Goal: Information Seeking & Learning: Find specific fact

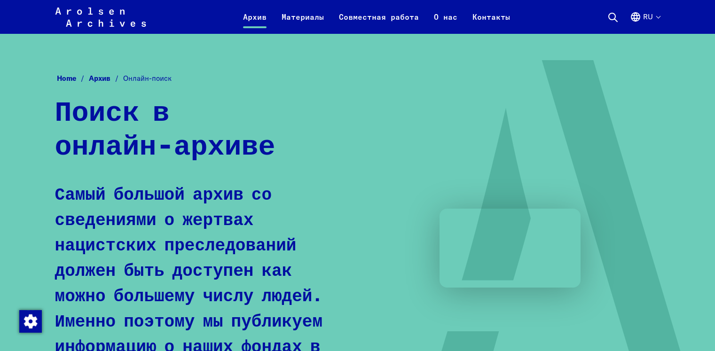
scroll to position [683, 0]
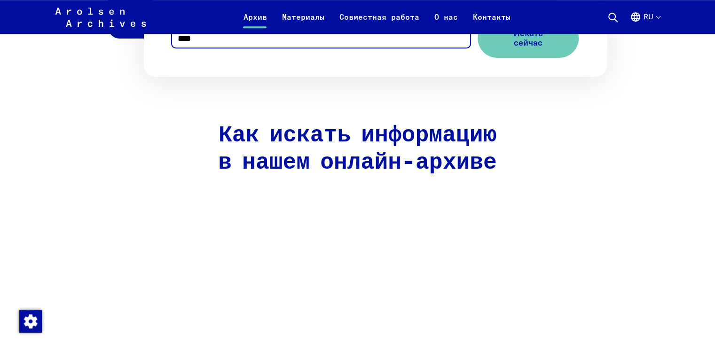
click at [214, 47] on input "****" at bounding box center [320, 33] width 297 height 29
type input "*********"
click at [514, 48] on span "Искать сейчас" at bounding box center [524, 38] width 56 height 19
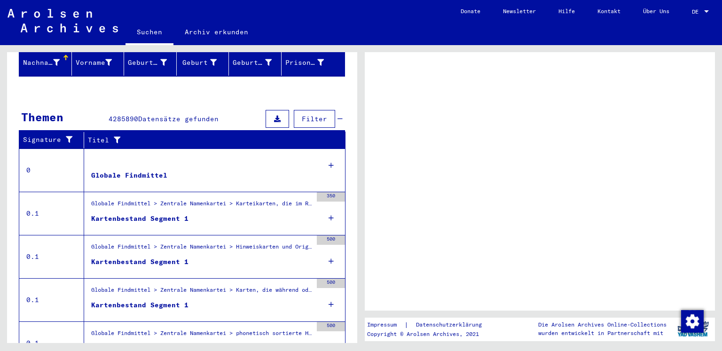
scroll to position [141, 0]
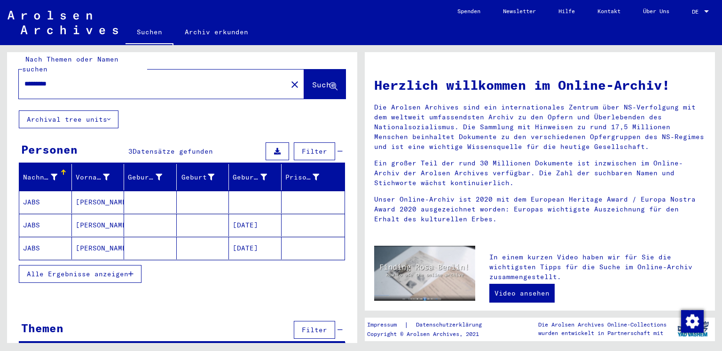
scroll to position [14, 0]
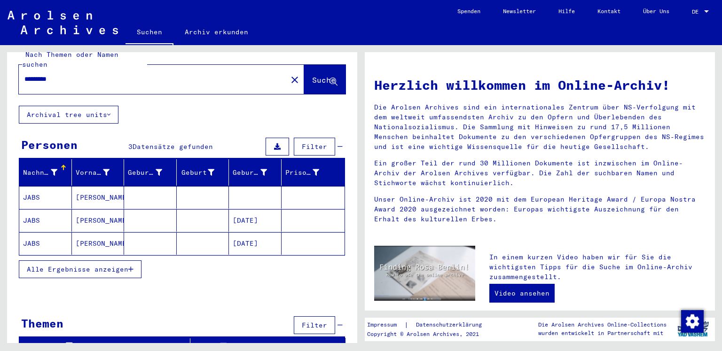
click at [32, 186] on mat-cell "JABS" at bounding box center [45, 197] width 53 height 23
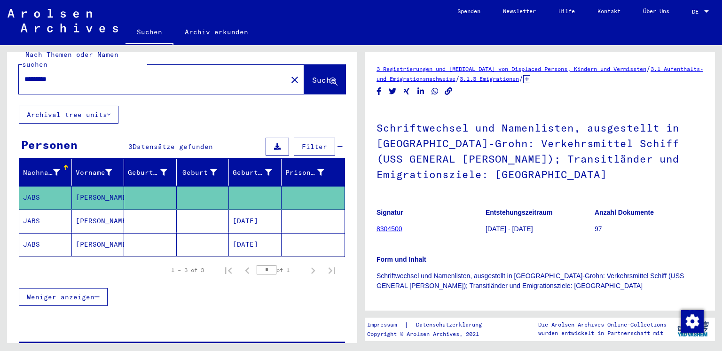
click at [62, 210] on mat-cell "JABS" at bounding box center [45, 221] width 53 height 23
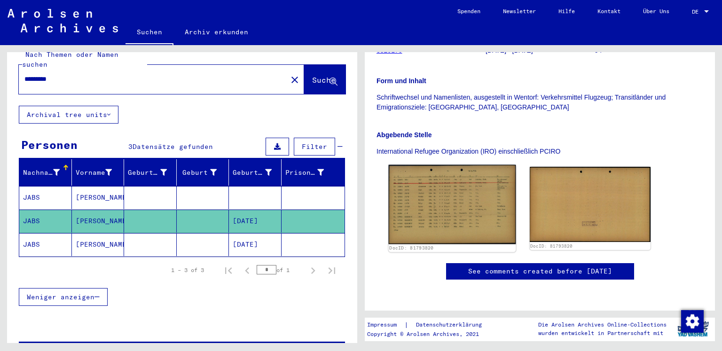
scroll to position [188, 0]
click at [452, 186] on img at bounding box center [452, 204] width 127 height 79
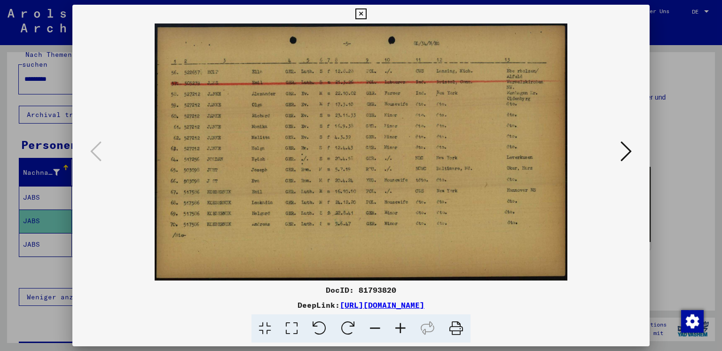
click at [626, 147] on icon at bounding box center [625, 151] width 11 height 23
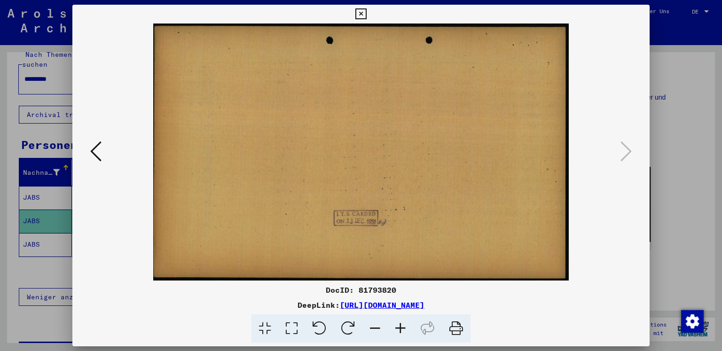
click at [91, 161] on icon at bounding box center [95, 151] width 11 height 23
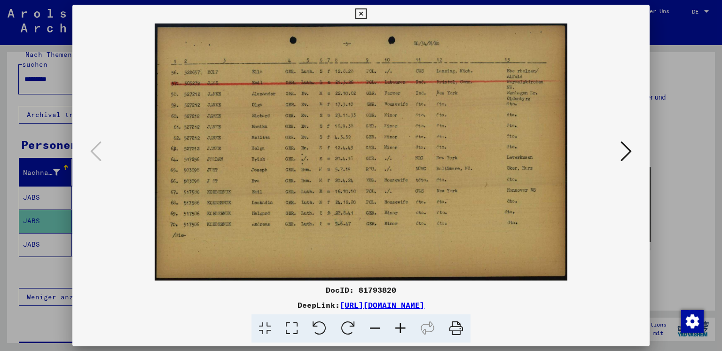
click at [696, 30] on div at bounding box center [361, 175] width 722 height 351
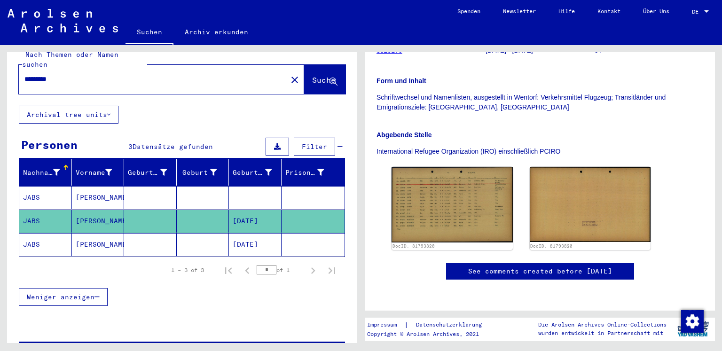
click at [51, 235] on mat-cell "JABS" at bounding box center [45, 244] width 53 height 23
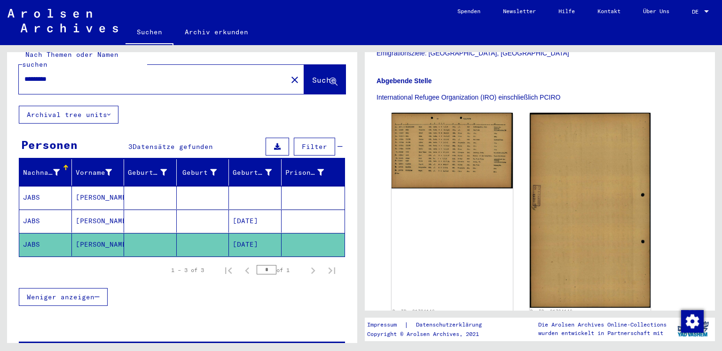
scroll to position [235, 0]
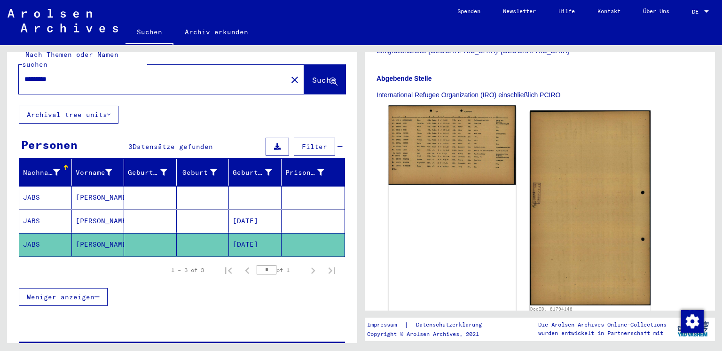
click at [439, 138] on img at bounding box center [452, 144] width 127 height 79
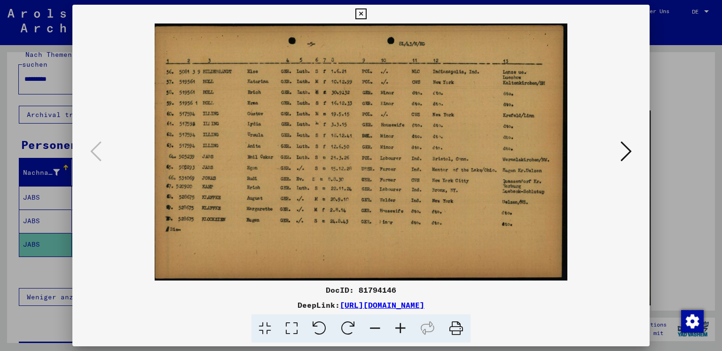
click at [695, 90] on div at bounding box center [361, 175] width 722 height 351
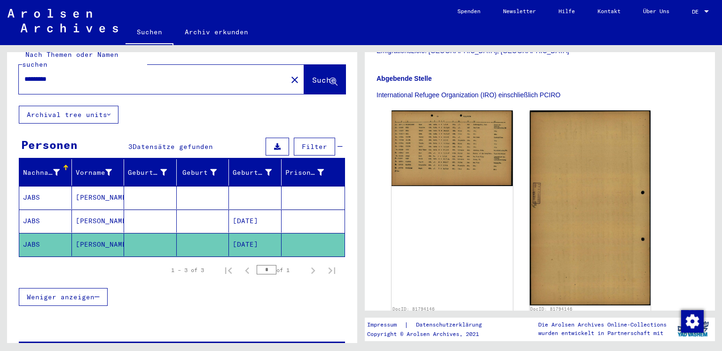
scroll to position [0, 0]
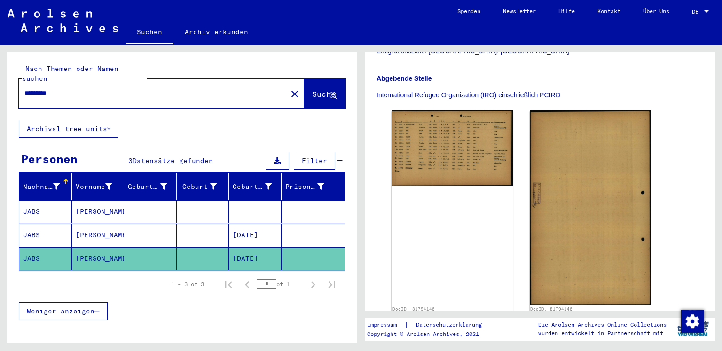
drag, startPoint x: 63, startPoint y: 83, endPoint x: 48, endPoint y: 81, distance: 15.6
click at [48, 88] on input "*********" at bounding box center [152, 93] width 257 height 10
click at [312, 89] on span "Suche" at bounding box center [323, 93] width 23 height 9
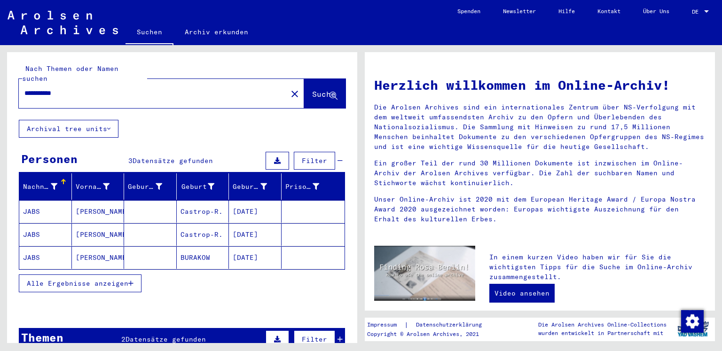
click at [86, 200] on mat-cell "[PERSON_NAME]" at bounding box center [98, 211] width 53 height 23
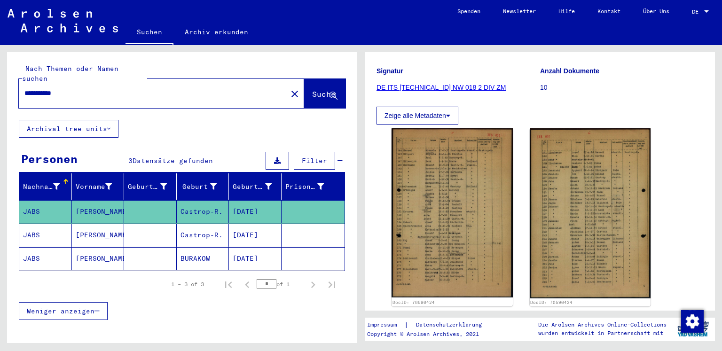
scroll to position [141, 0]
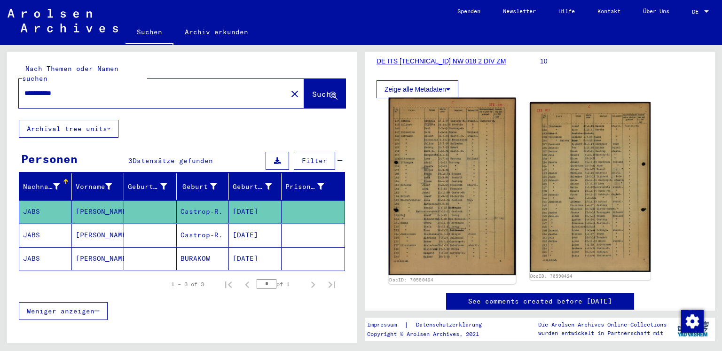
click at [441, 218] on img at bounding box center [452, 187] width 127 height 178
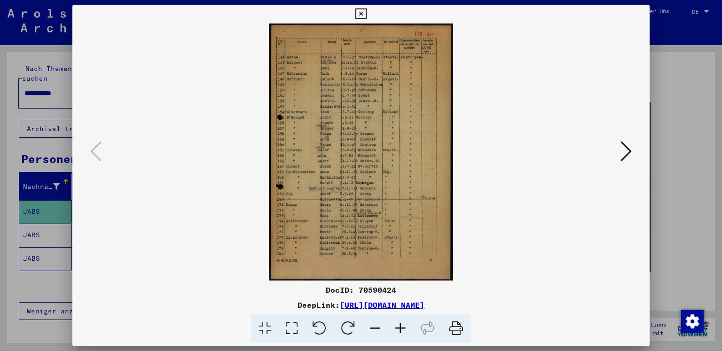
click at [402, 333] on icon at bounding box center [400, 328] width 25 height 29
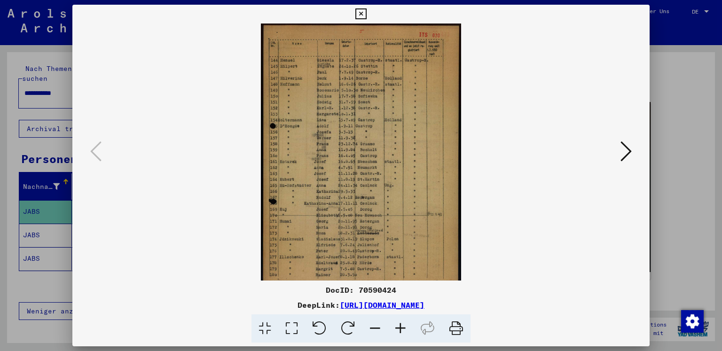
click at [402, 333] on icon at bounding box center [400, 328] width 25 height 29
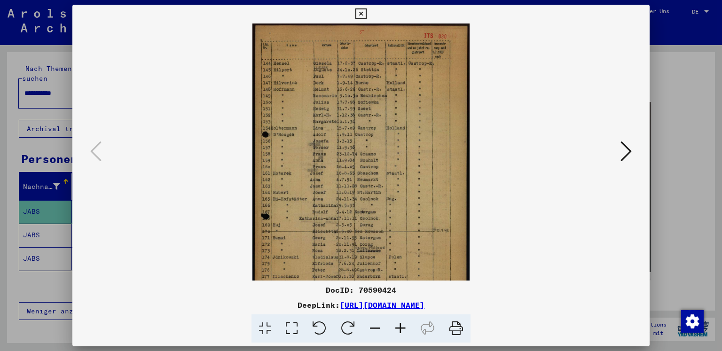
click at [402, 333] on icon at bounding box center [400, 328] width 25 height 29
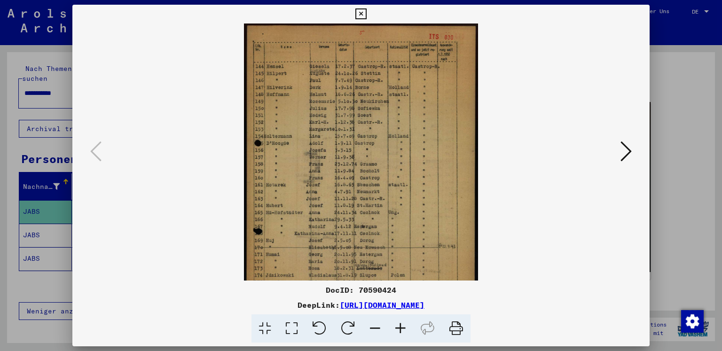
click at [402, 333] on icon at bounding box center [400, 328] width 25 height 29
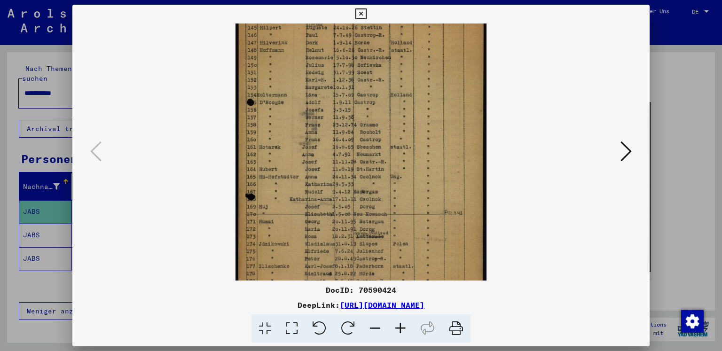
scroll to position [50, 0]
drag, startPoint x: 354, startPoint y: 252, endPoint x: 325, endPoint y: 213, distance: 48.7
click at [325, 213] on img at bounding box center [360, 148] width 251 height 351
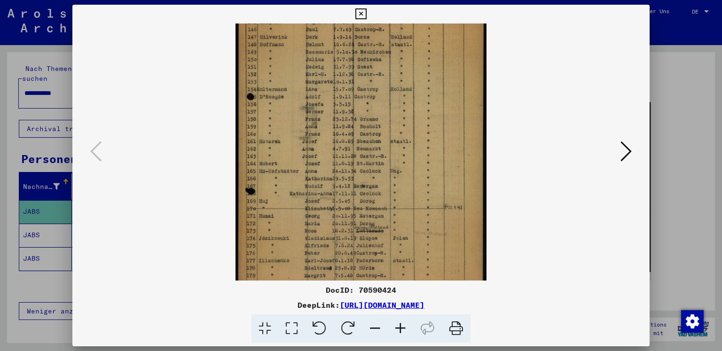
scroll to position [41, 0]
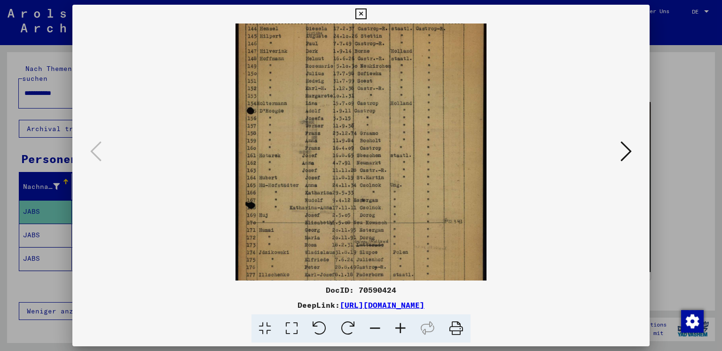
drag, startPoint x: 283, startPoint y: 255, endPoint x: 286, endPoint y: 267, distance: 12.1
click at [286, 267] on img at bounding box center [360, 158] width 251 height 351
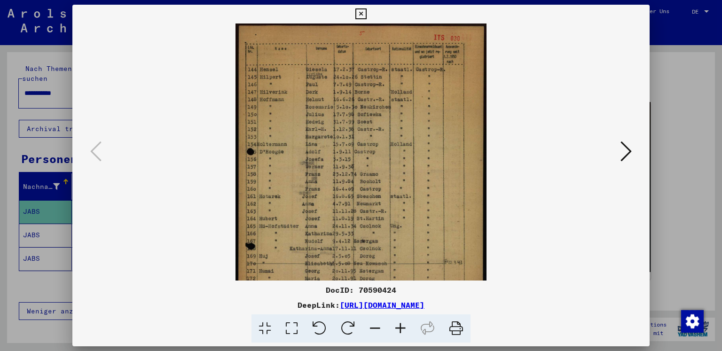
drag, startPoint x: 293, startPoint y: 151, endPoint x: 289, endPoint y: 249, distance: 97.3
click at [289, 249] on img at bounding box center [360, 198] width 251 height 351
click at [0, 126] on div at bounding box center [361, 175] width 722 height 351
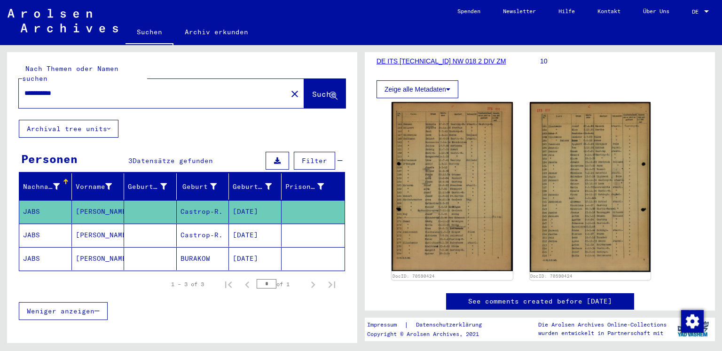
click at [68, 200] on mat-cell "JABS" at bounding box center [45, 211] width 53 height 23
click at [312, 203] on mat-cell at bounding box center [312, 211] width 63 height 23
click at [232, 200] on mat-cell "[DATE]" at bounding box center [255, 211] width 53 height 23
click at [34, 200] on mat-cell "JABS" at bounding box center [45, 211] width 53 height 23
click at [95, 200] on mat-cell "[PERSON_NAME]" at bounding box center [98, 211] width 53 height 23
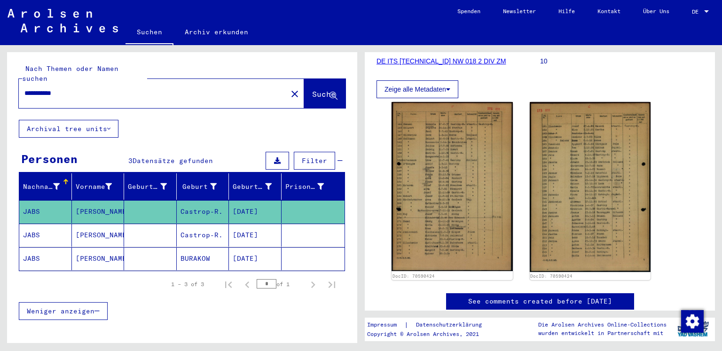
click at [95, 226] on mat-cell "[PERSON_NAME]" at bounding box center [98, 235] width 53 height 23
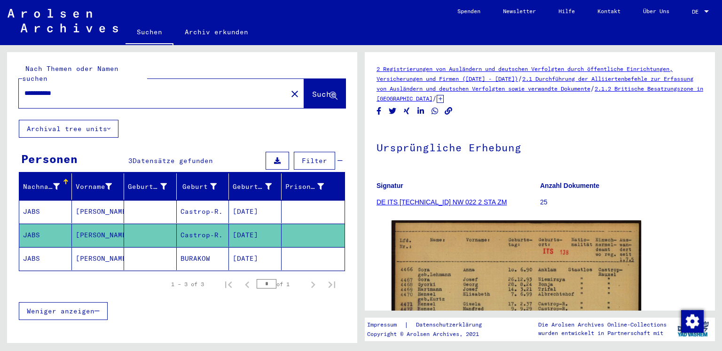
drag, startPoint x: 93, startPoint y: 83, endPoint x: 18, endPoint y: 79, distance: 74.3
click at [18, 79] on div "**********" at bounding box center [182, 86] width 350 height 68
click at [312, 89] on span "Suche" at bounding box center [323, 93] width 23 height 9
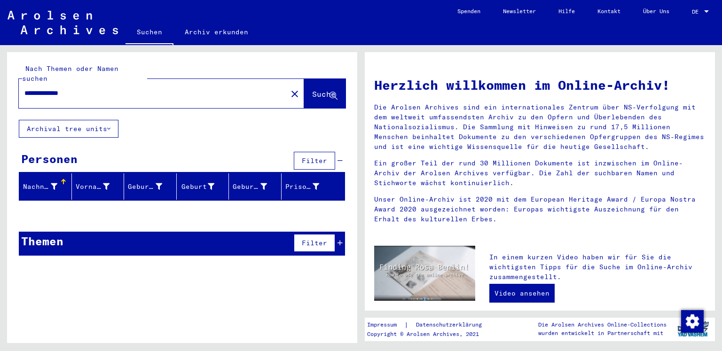
drag, startPoint x: 162, startPoint y: 83, endPoint x: 20, endPoint y: 84, distance: 141.9
click at [20, 84] on div "**********" at bounding box center [147, 93] width 257 height 21
type input "****"
click at [317, 89] on span "Suche" at bounding box center [323, 93] width 23 height 9
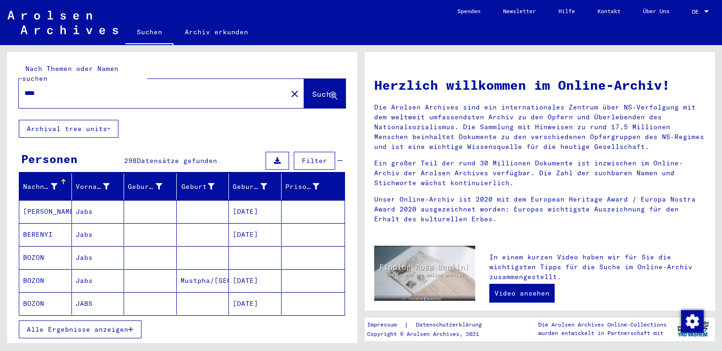
click at [132, 326] on icon "button" at bounding box center [130, 329] width 5 height 7
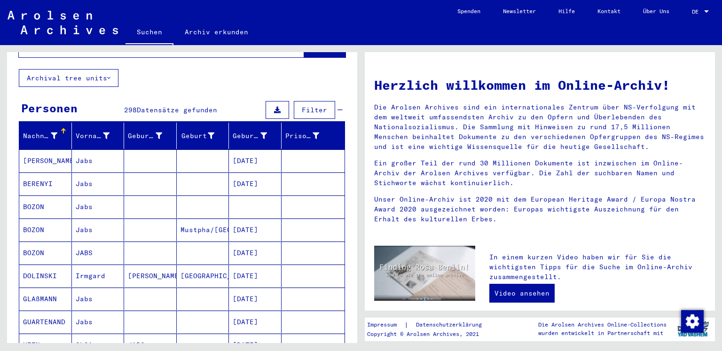
scroll to position [47, 0]
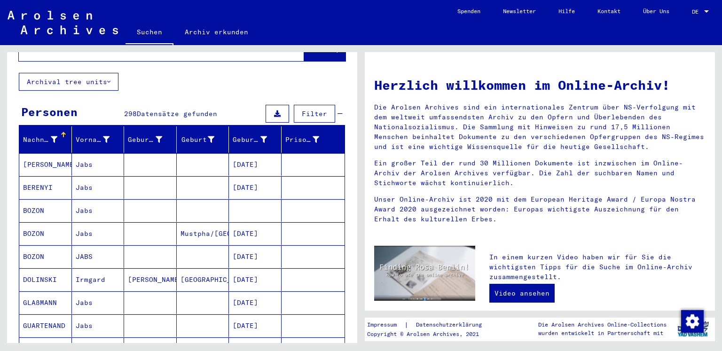
click at [92, 156] on mat-cell "Jabs" at bounding box center [98, 164] width 53 height 23
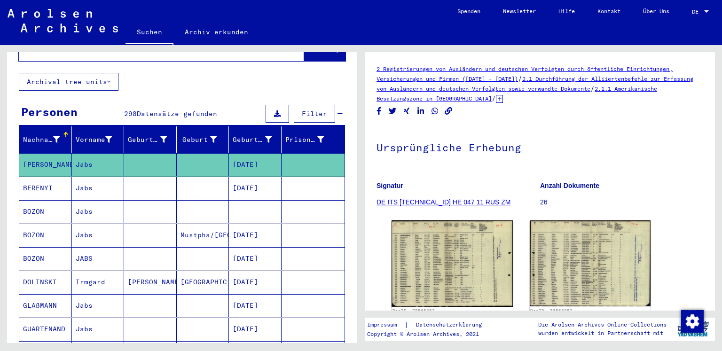
click at [100, 183] on mat-cell "Jabs" at bounding box center [98, 188] width 53 height 23
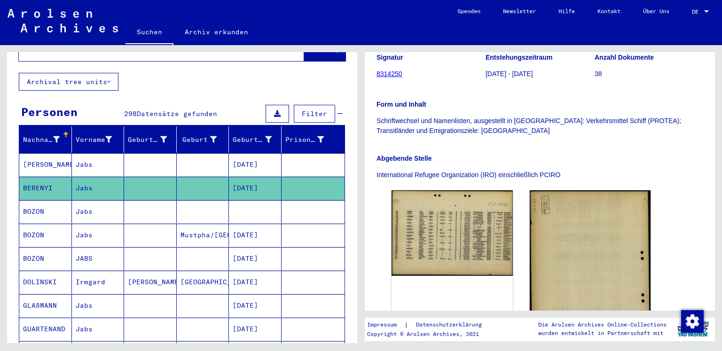
scroll to position [235, 0]
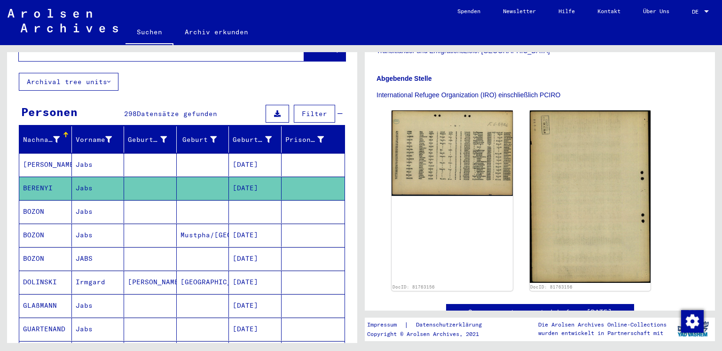
click at [210, 209] on mat-cell at bounding box center [203, 211] width 53 height 23
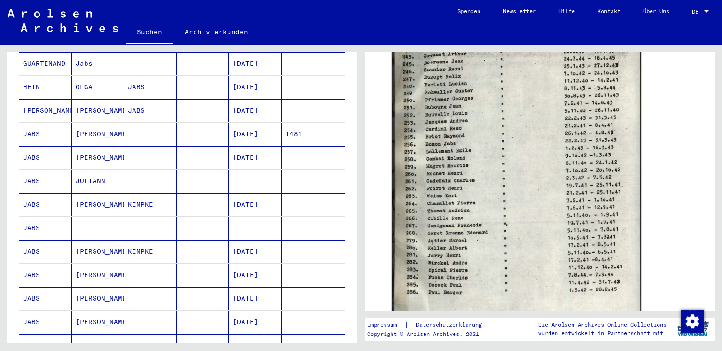
scroll to position [329, 0]
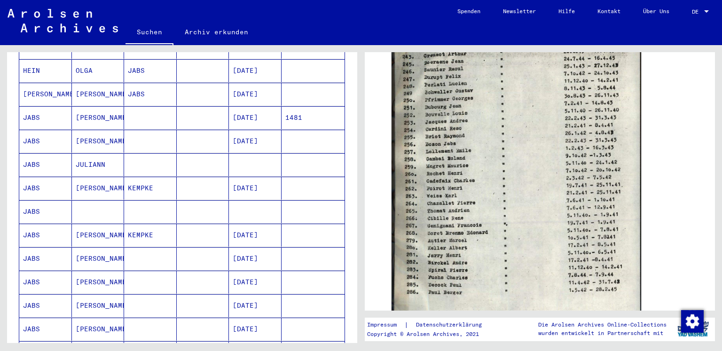
click at [104, 153] on mat-cell "JULIANN" at bounding box center [98, 164] width 53 height 23
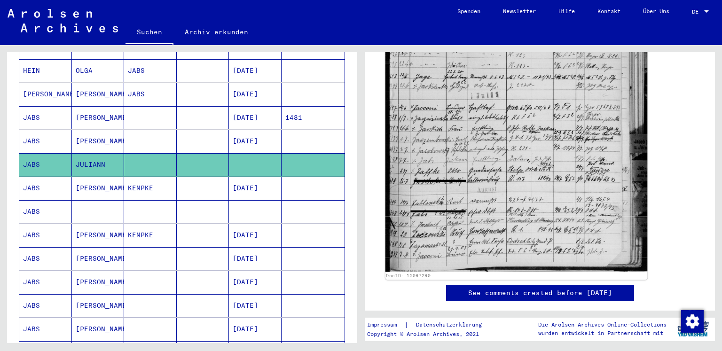
scroll to position [282, 0]
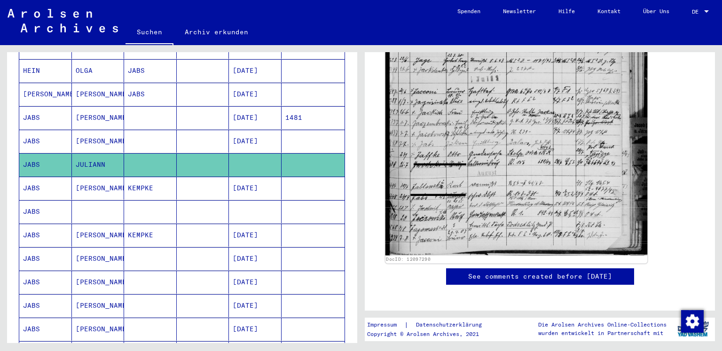
click at [509, 203] on img at bounding box center [516, 77] width 262 height 355
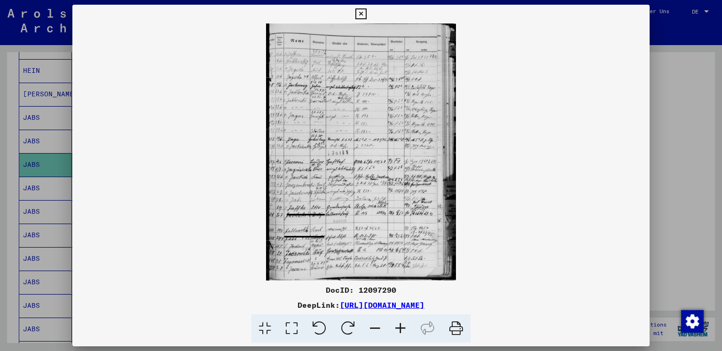
click at [402, 333] on icon at bounding box center [400, 328] width 25 height 29
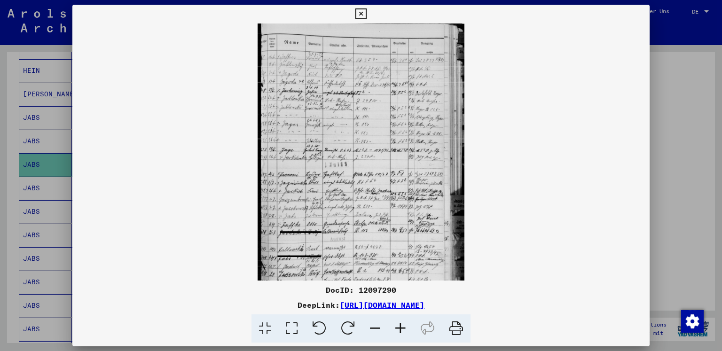
click at [402, 333] on icon at bounding box center [400, 328] width 25 height 29
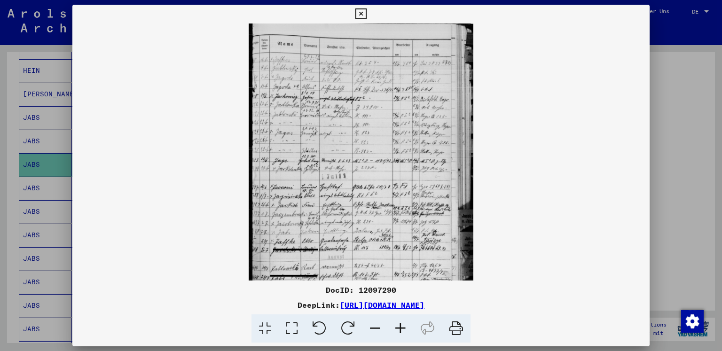
click at [402, 333] on icon at bounding box center [400, 328] width 25 height 29
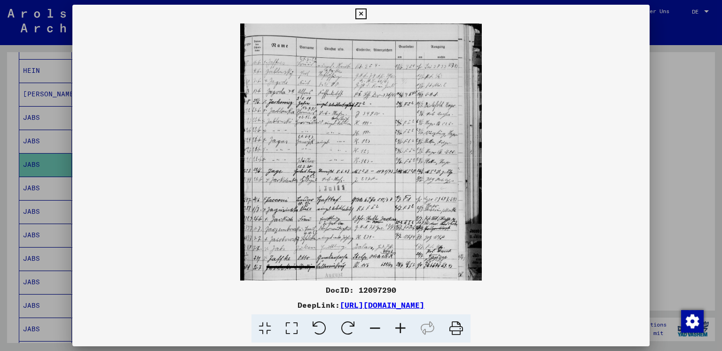
click at [402, 333] on icon at bounding box center [400, 328] width 25 height 29
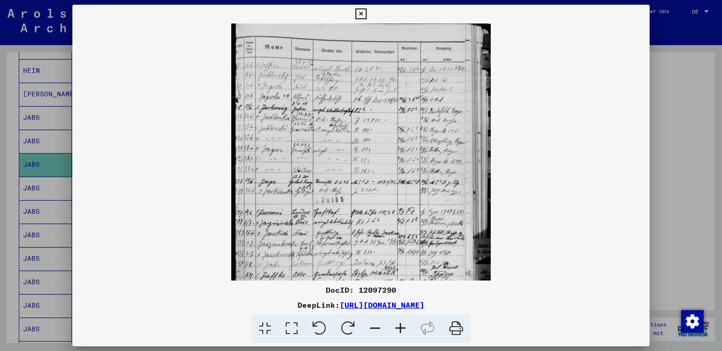
click at [402, 333] on icon at bounding box center [400, 328] width 25 height 29
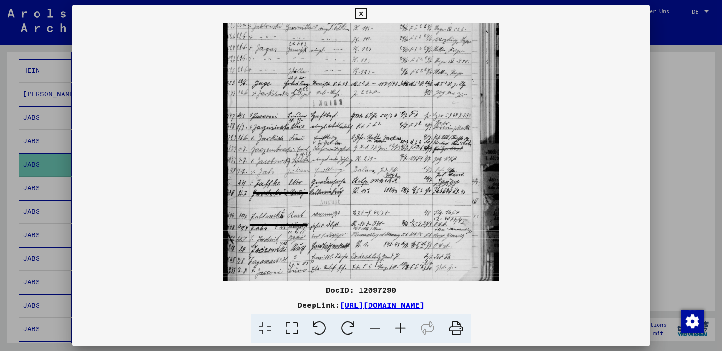
scroll to position [116, 0]
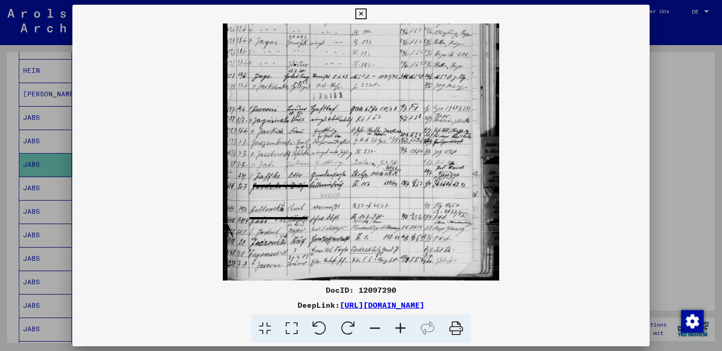
drag, startPoint x: 318, startPoint y: 247, endPoint x: 322, endPoint y: 132, distance: 114.7
click at [322, 132] on img at bounding box center [361, 94] width 276 height 374
click at [402, 326] on icon at bounding box center [400, 328] width 25 height 29
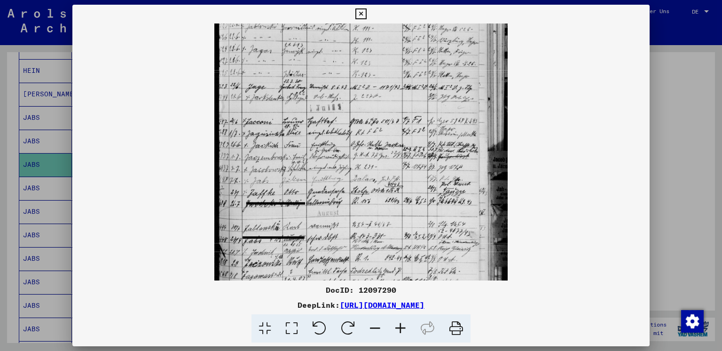
click at [402, 326] on icon at bounding box center [400, 328] width 25 height 29
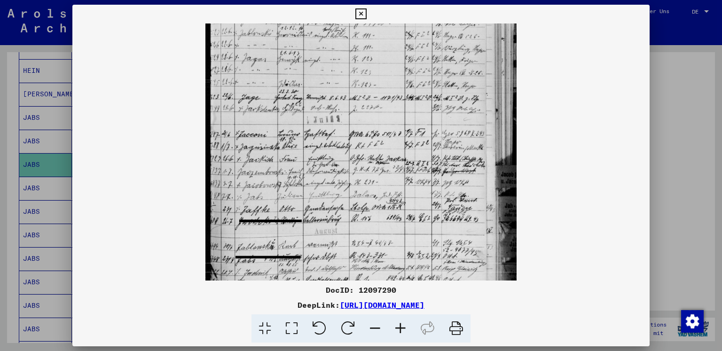
click at [402, 326] on icon at bounding box center [400, 328] width 25 height 29
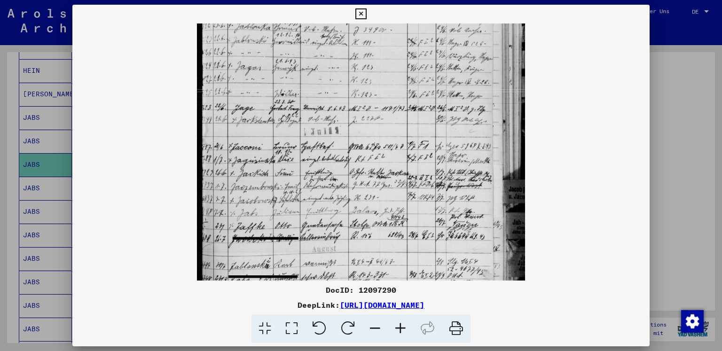
click at [402, 326] on icon at bounding box center [400, 328] width 25 height 29
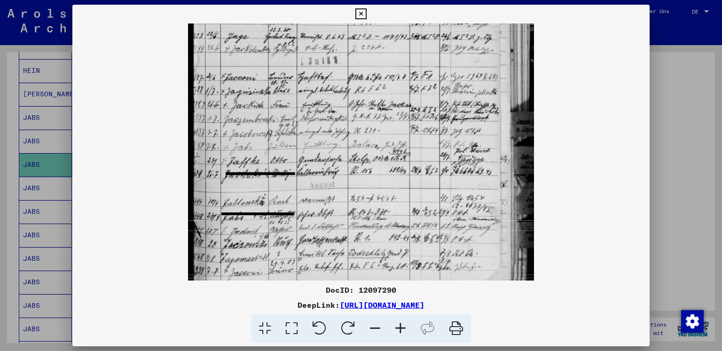
scroll to position [211, 0]
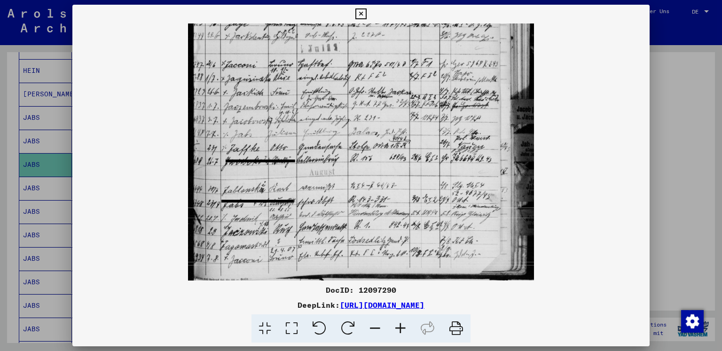
drag, startPoint x: 356, startPoint y: 249, endPoint x: 389, endPoint y: 141, distance: 112.9
click at [389, 141] on img at bounding box center [361, 47] width 346 height 468
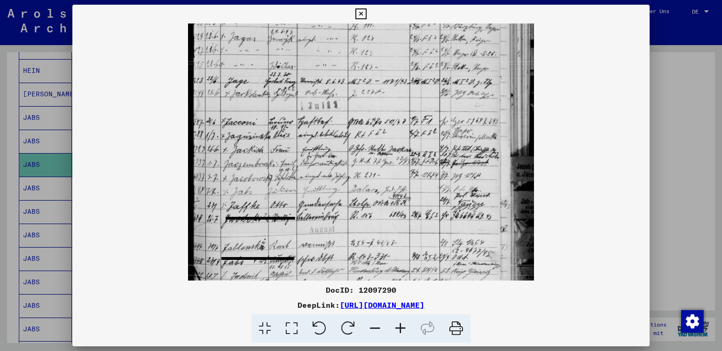
scroll to position [153, 0]
drag, startPoint x: 248, startPoint y: 139, endPoint x: 214, endPoint y: 199, distance: 68.8
click at [214, 199] on img at bounding box center [361, 104] width 346 height 468
click at [402, 328] on icon at bounding box center [400, 328] width 25 height 29
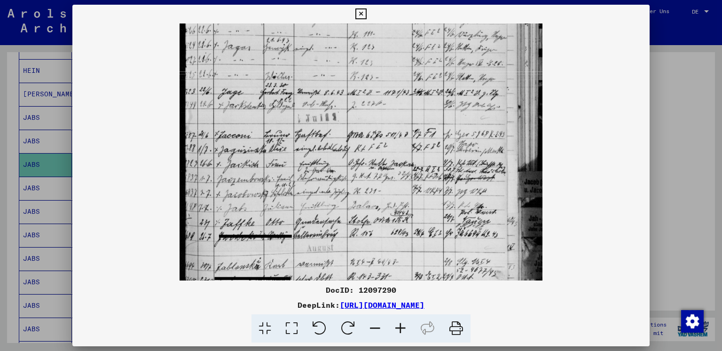
click at [402, 328] on icon at bounding box center [400, 328] width 25 height 29
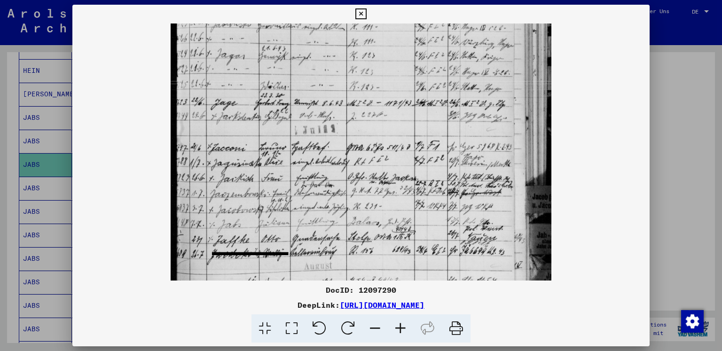
click at [402, 328] on icon at bounding box center [400, 328] width 25 height 29
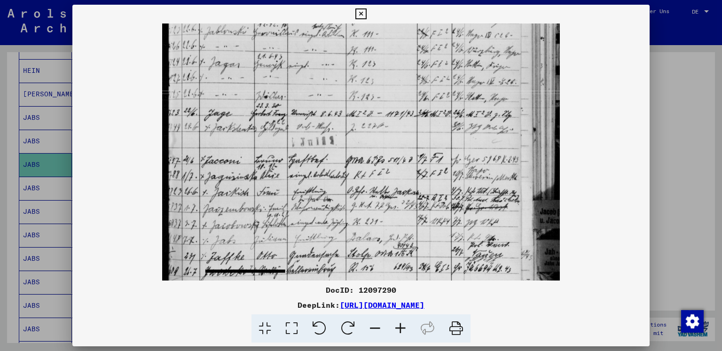
scroll to position [153, 0]
drag, startPoint x: 392, startPoint y: 237, endPoint x: 387, endPoint y: 238, distance: 4.7
click at [387, 238] on img at bounding box center [360, 140] width 397 height 539
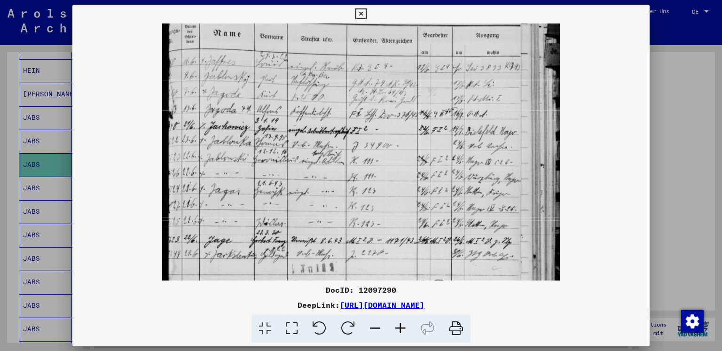
scroll to position [0, 0]
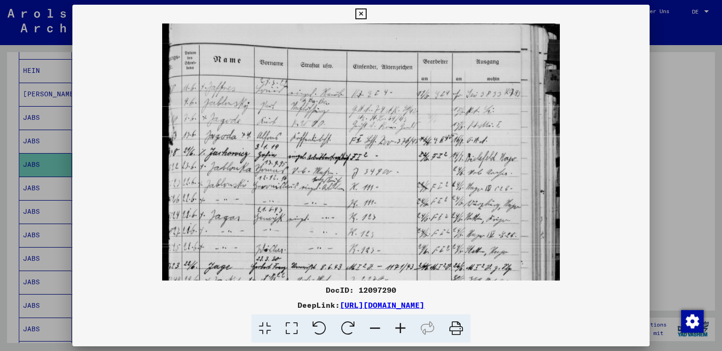
drag, startPoint x: 385, startPoint y: 110, endPoint x: 372, endPoint y: 288, distance: 178.6
click at [372, 288] on div "DocID: 12097290 DeepLink: [URL][DOMAIN_NAME]" at bounding box center [360, 174] width 577 height 338
click at [359, 14] on icon at bounding box center [360, 13] width 11 height 11
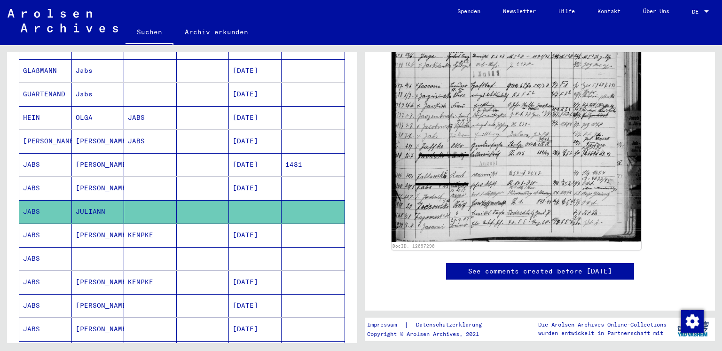
scroll to position [235, 0]
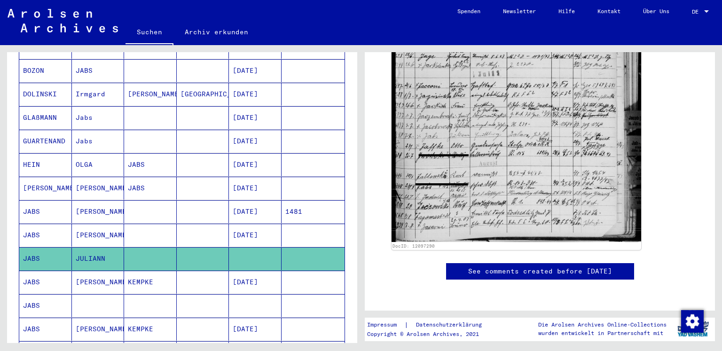
click at [177, 251] on mat-cell at bounding box center [203, 258] width 53 height 23
click at [72, 247] on mat-cell "JULIANN" at bounding box center [98, 258] width 53 height 23
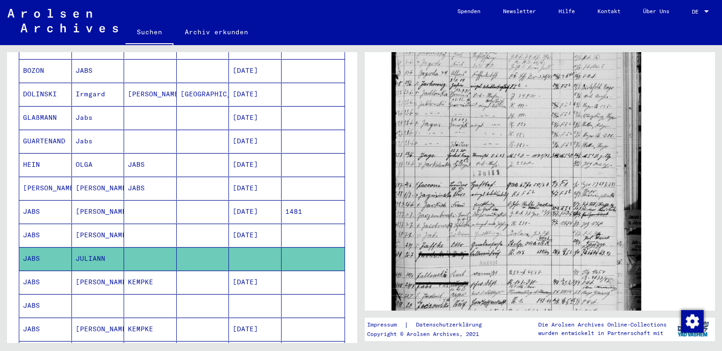
scroll to position [47, 0]
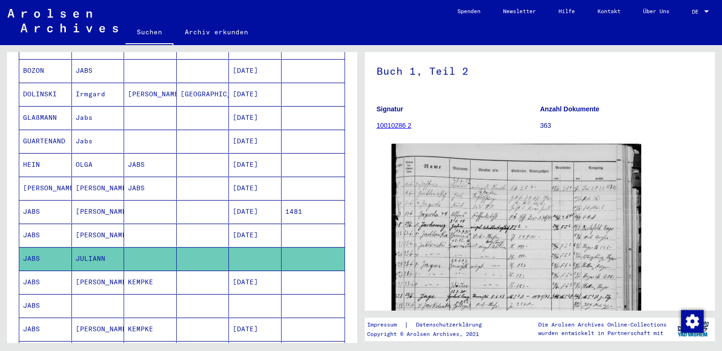
click at [388, 126] on link "10010286 2" at bounding box center [393, 126] width 35 height 8
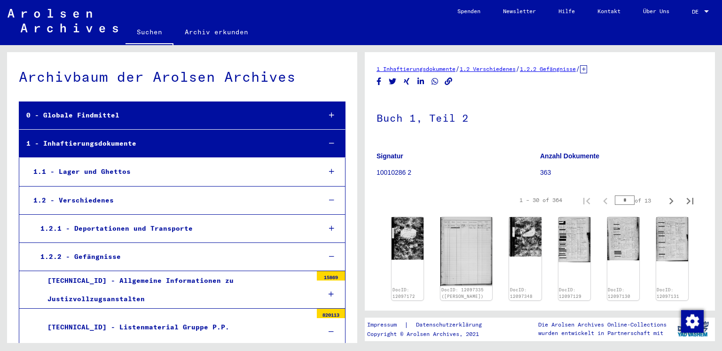
scroll to position [3819, 0]
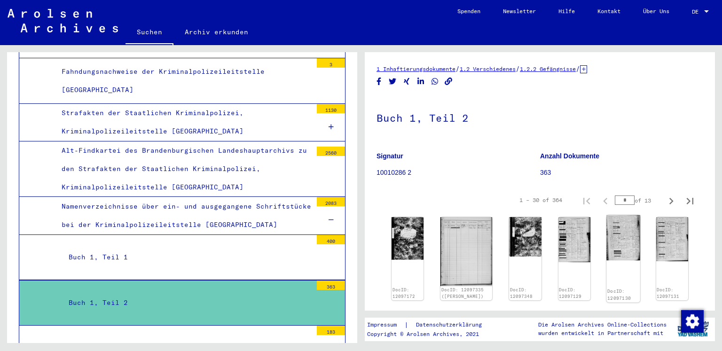
click at [607, 247] on img at bounding box center [623, 238] width 34 height 46
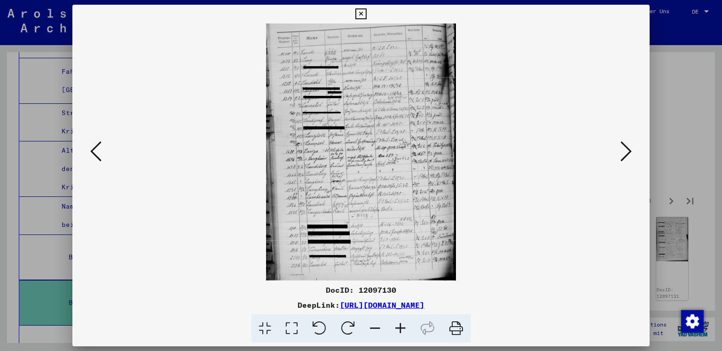
click at [624, 152] on icon at bounding box center [625, 151] width 11 height 23
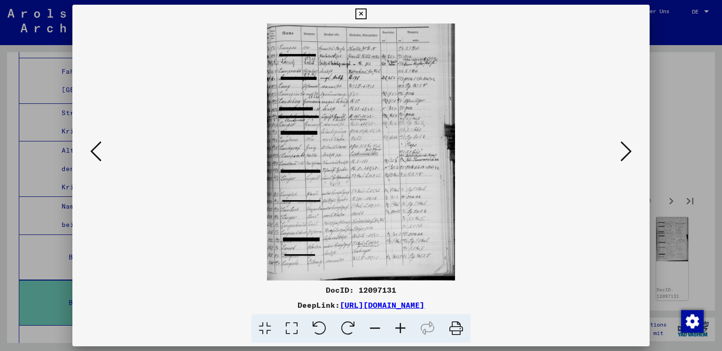
click at [624, 152] on icon at bounding box center [625, 151] width 11 height 23
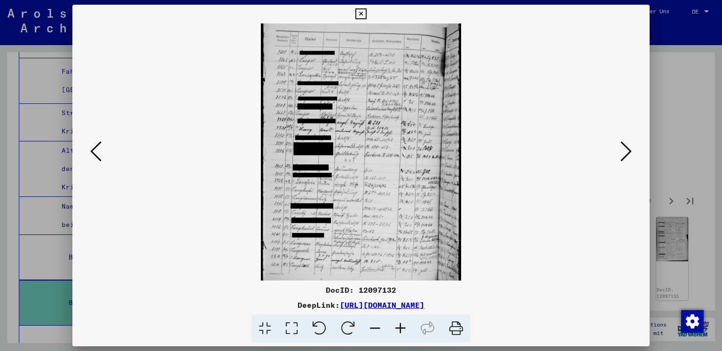
click at [624, 152] on icon at bounding box center [625, 151] width 11 height 23
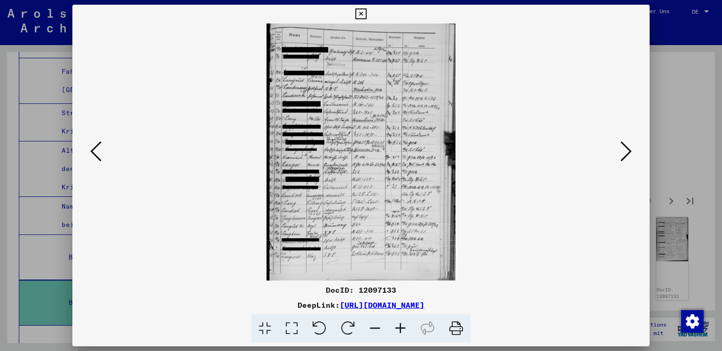
click at [624, 152] on icon at bounding box center [625, 151] width 11 height 23
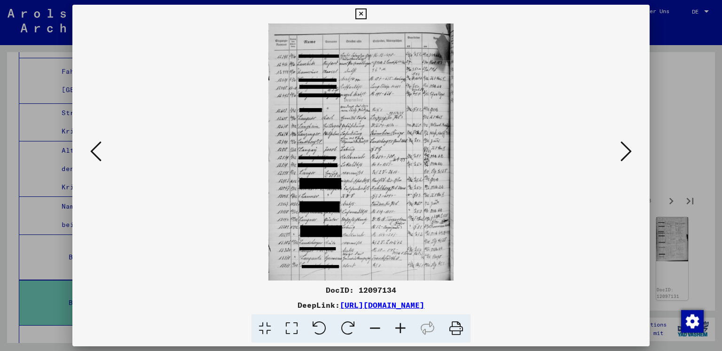
click at [624, 152] on icon at bounding box center [625, 151] width 11 height 23
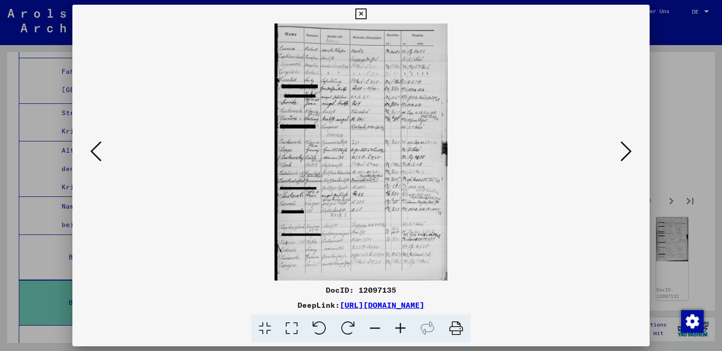
click at [624, 152] on icon at bounding box center [625, 151] width 11 height 23
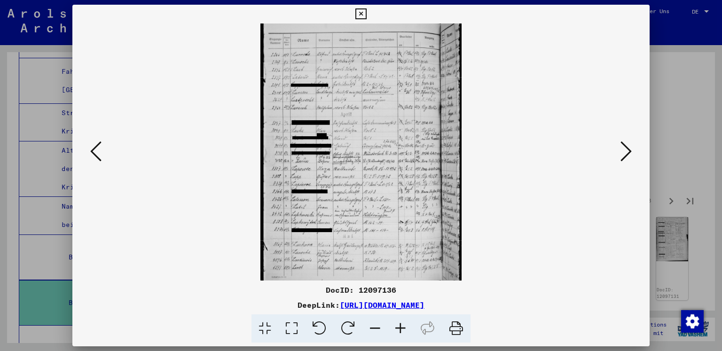
click at [624, 152] on icon at bounding box center [625, 151] width 11 height 23
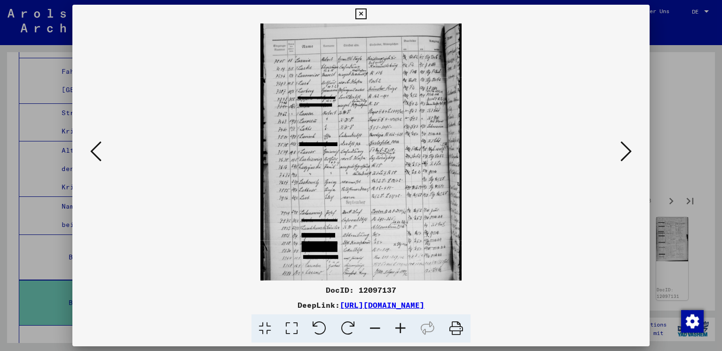
click at [624, 152] on icon at bounding box center [625, 151] width 11 height 23
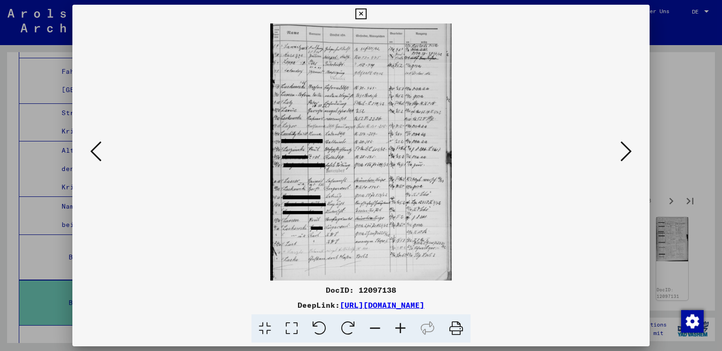
click at [624, 152] on icon at bounding box center [625, 151] width 11 height 23
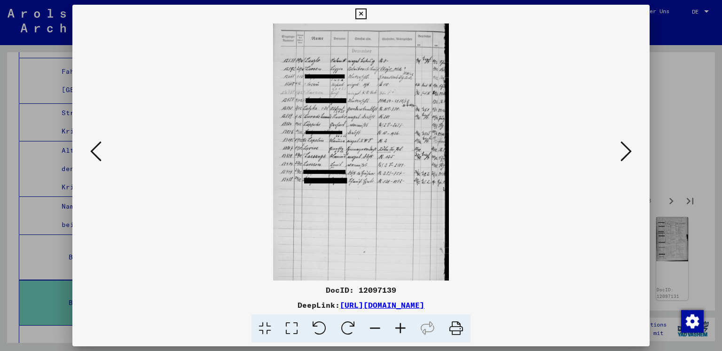
click at [689, 61] on div at bounding box center [361, 175] width 722 height 351
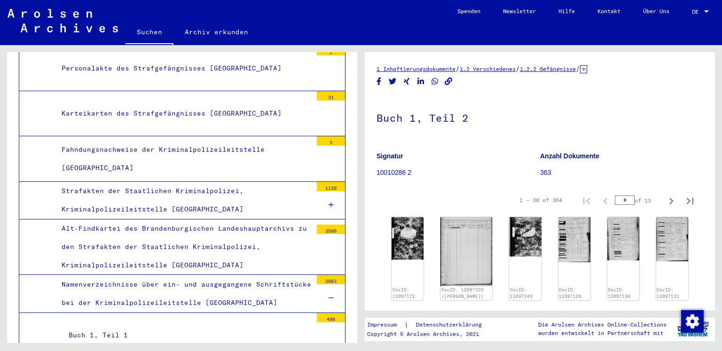
scroll to position [3725, 0]
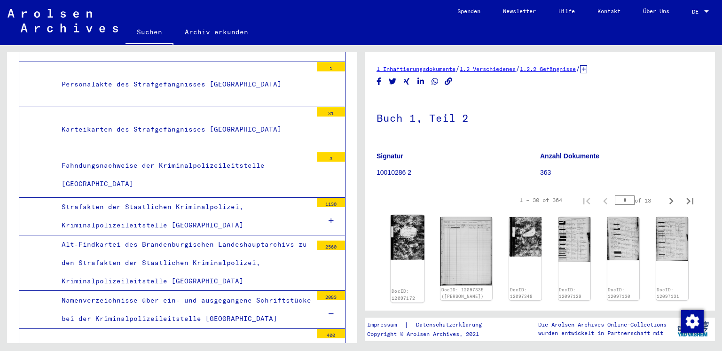
click at [399, 255] on img at bounding box center [407, 237] width 34 height 45
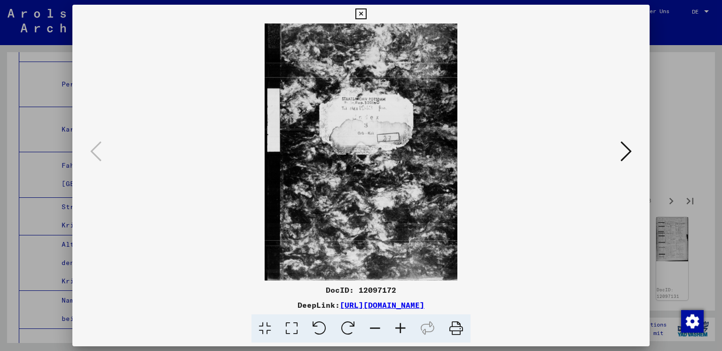
click at [628, 145] on icon at bounding box center [625, 151] width 11 height 23
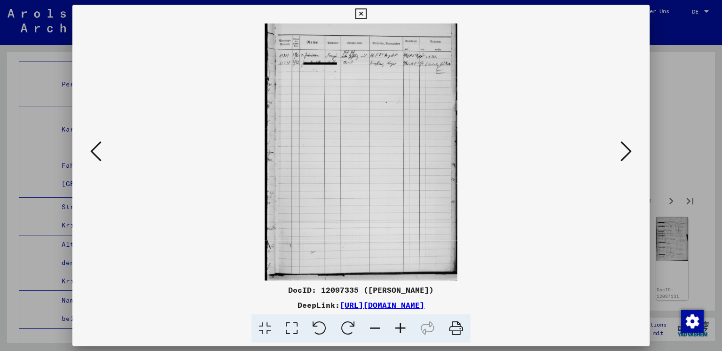
click at [629, 145] on icon at bounding box center [625, 151] width 11 height 23
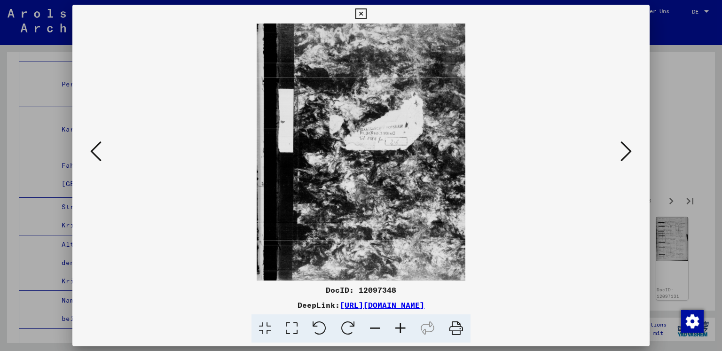
click at [615, 147] on img at bounding box center [360, 151] width 513 height 257
click at [621, 155] on icon at bounding box center [625, 151] width 11 height 23
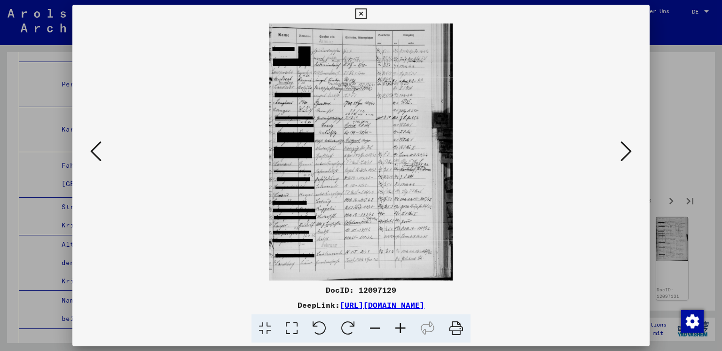
click at [621, 155] on icon at bounding box center [625, 151] width 11 height 23
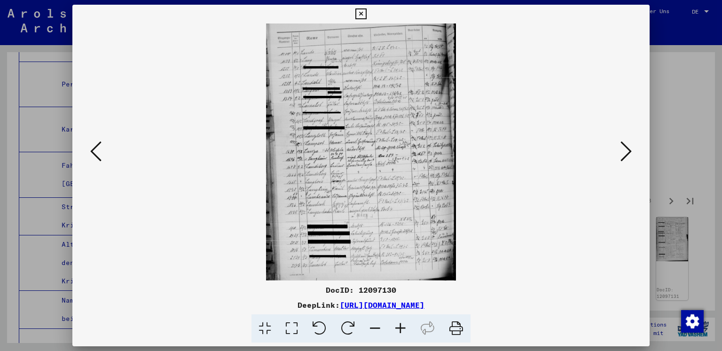
click at [621, 155] on icon at bounding box center [625, 151] width 11 height 23
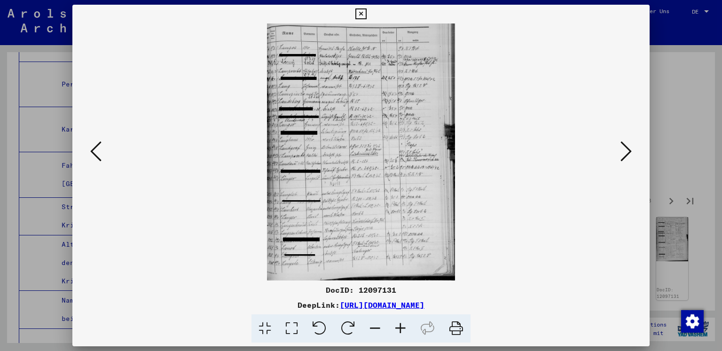
click at [621, 155] on icon at bounding box center [625, 151] width 11 height 23
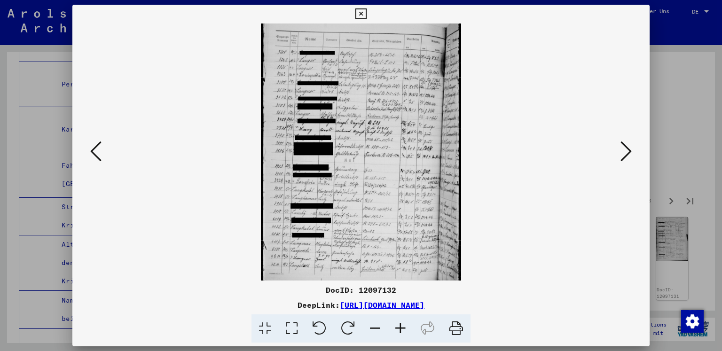
click at [621, 155] on icon at bounding box center [625, 151] width 11 height 23
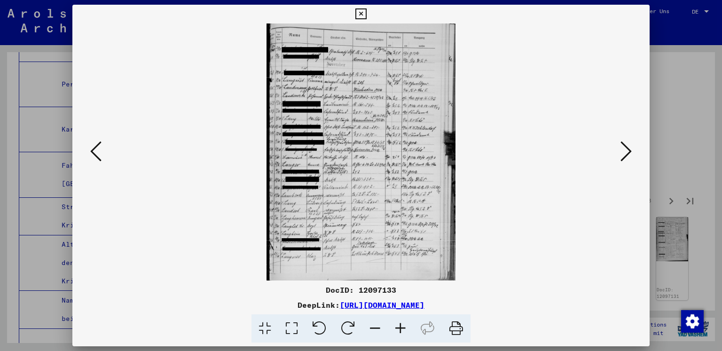
click at [621, 155] on icon at bounding box center [625, 151] width 11 height 23
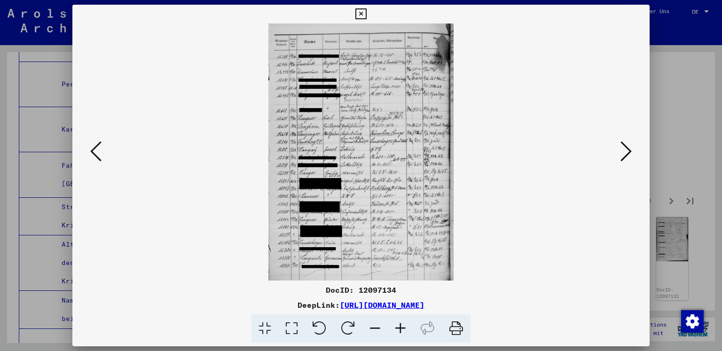
click at [98, 151] on icon at bounding box center [95, 151] width 11 height 23
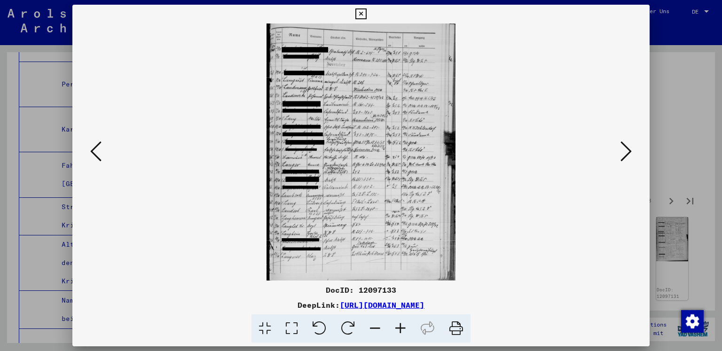
click at [98, 151] on icon at bounding box center [95, 151] width 11 height 23
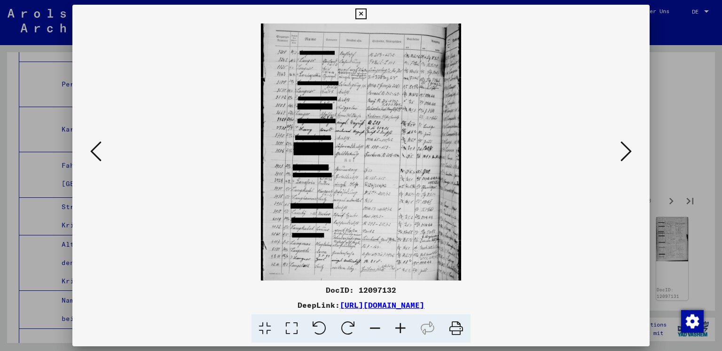
click at [98, 151] on icon at bounding box center [95, 151] width 11 height 23
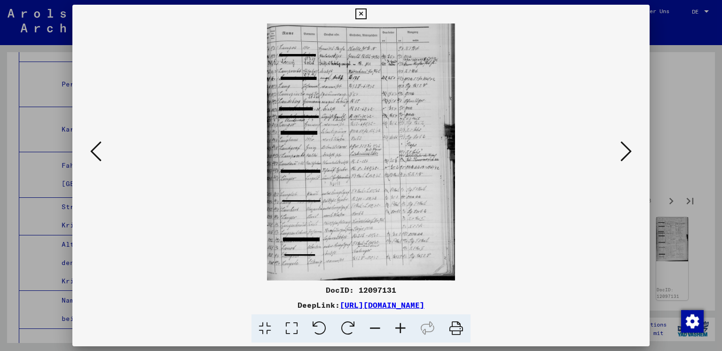
click at [692, 97] on div at bounding box center [361, 175] width 722 height 351
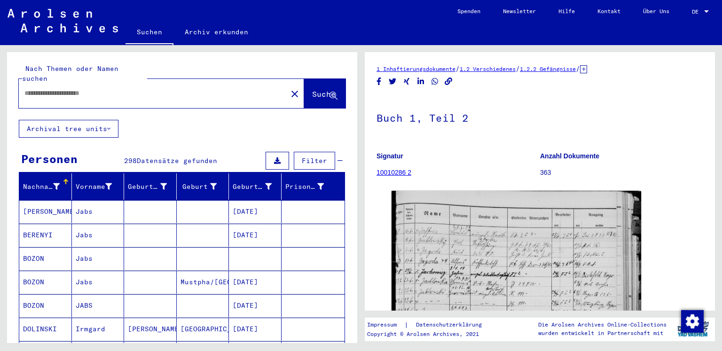
type input "********"
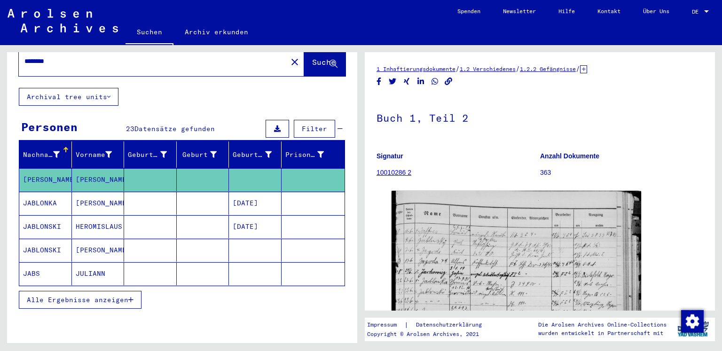
scroll to position [62, 0]
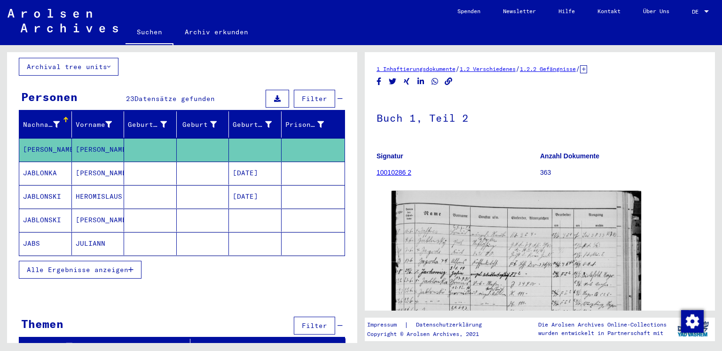
click at [98, 265] on span "Alle Ergebnisse anzeigen" at bounding box center [77, 269] width 101 height 8
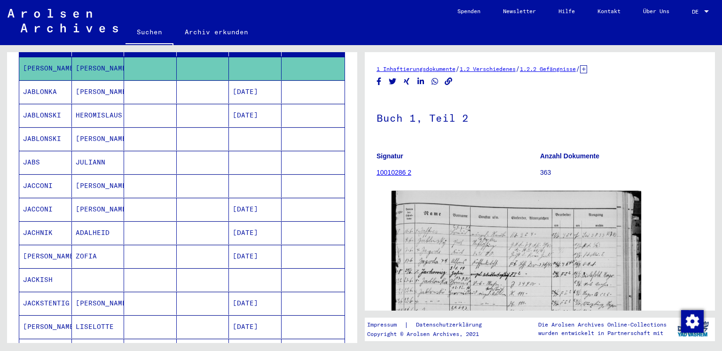
scroll to position [203, 0]
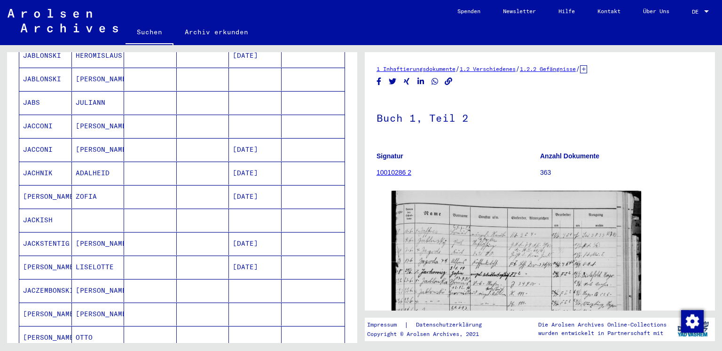
click at [50, 94] on mat-cell "JABS" at bounding box center [45, 102] width 53 height 23
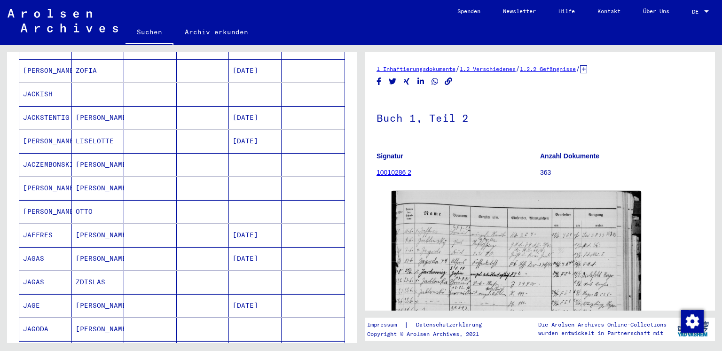
scroll to position [344, 0]
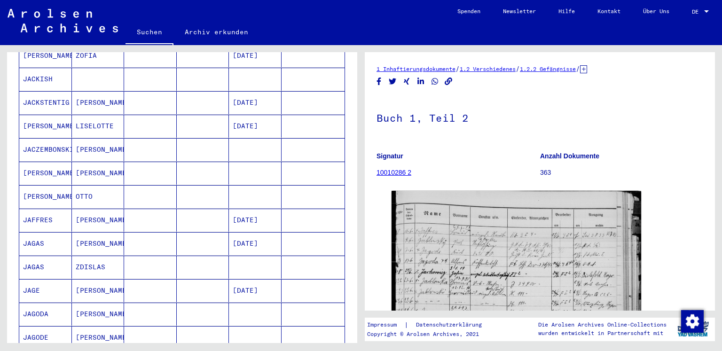
click at [53, 138] on mat-cell "JACZEMBONSKI" at bounding box center [45, 149] width 53 height 23
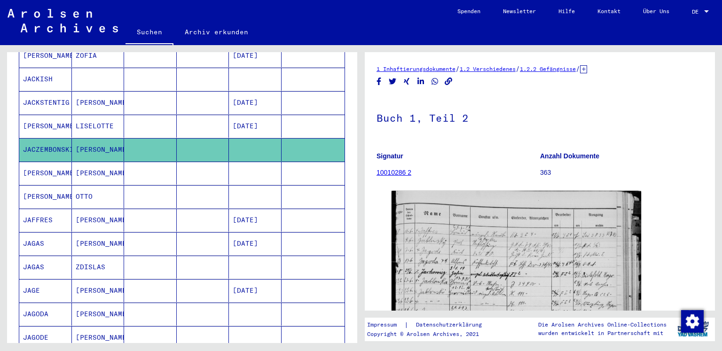
click at [70, 138] on mat-cell "JACZEMBONSKI" at bounding box center [45, 149] width 53 height 23
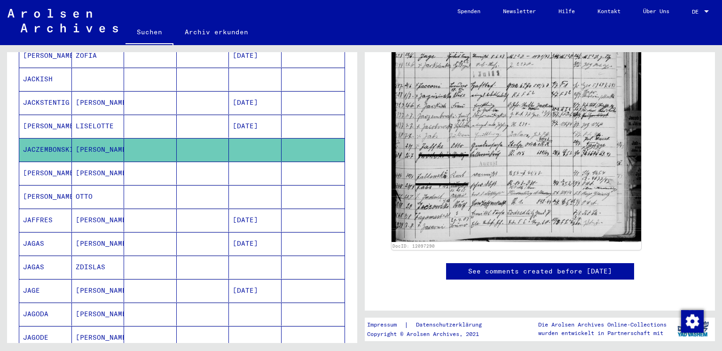
scroll to position [329, 0]
click at [272, 144] on mat-cell at bounding box center [255, 149] width 53 height 23
click at [57, 162] on mat-cell "[PERSON_NAME]" at bounding box center [45, 173] width 53 height 23
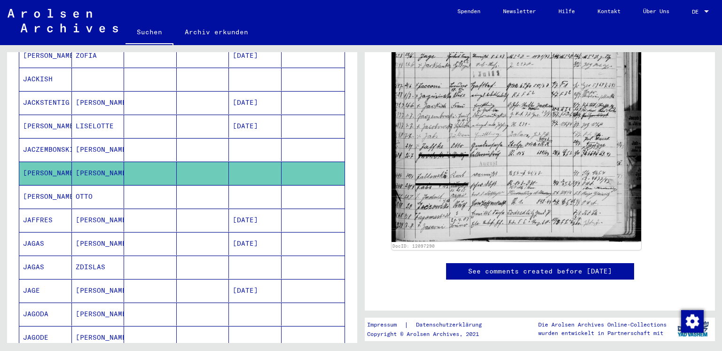
click at [62, 138] on mat-cell "JACZEMBONSKI" at bounding box center [45, 149] width 53 height 23
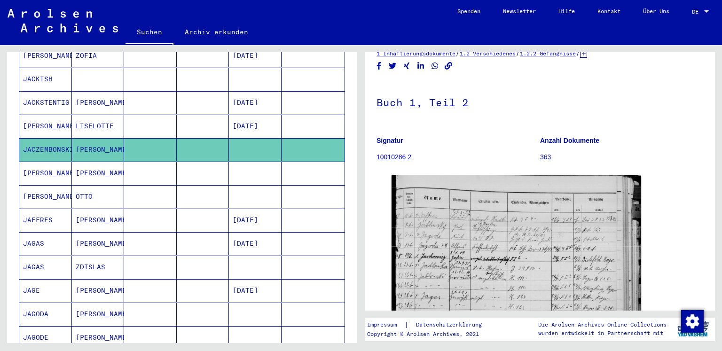
scroll to position [0, 0]
